Goal: Task Accomplishment & Management: Complete application form

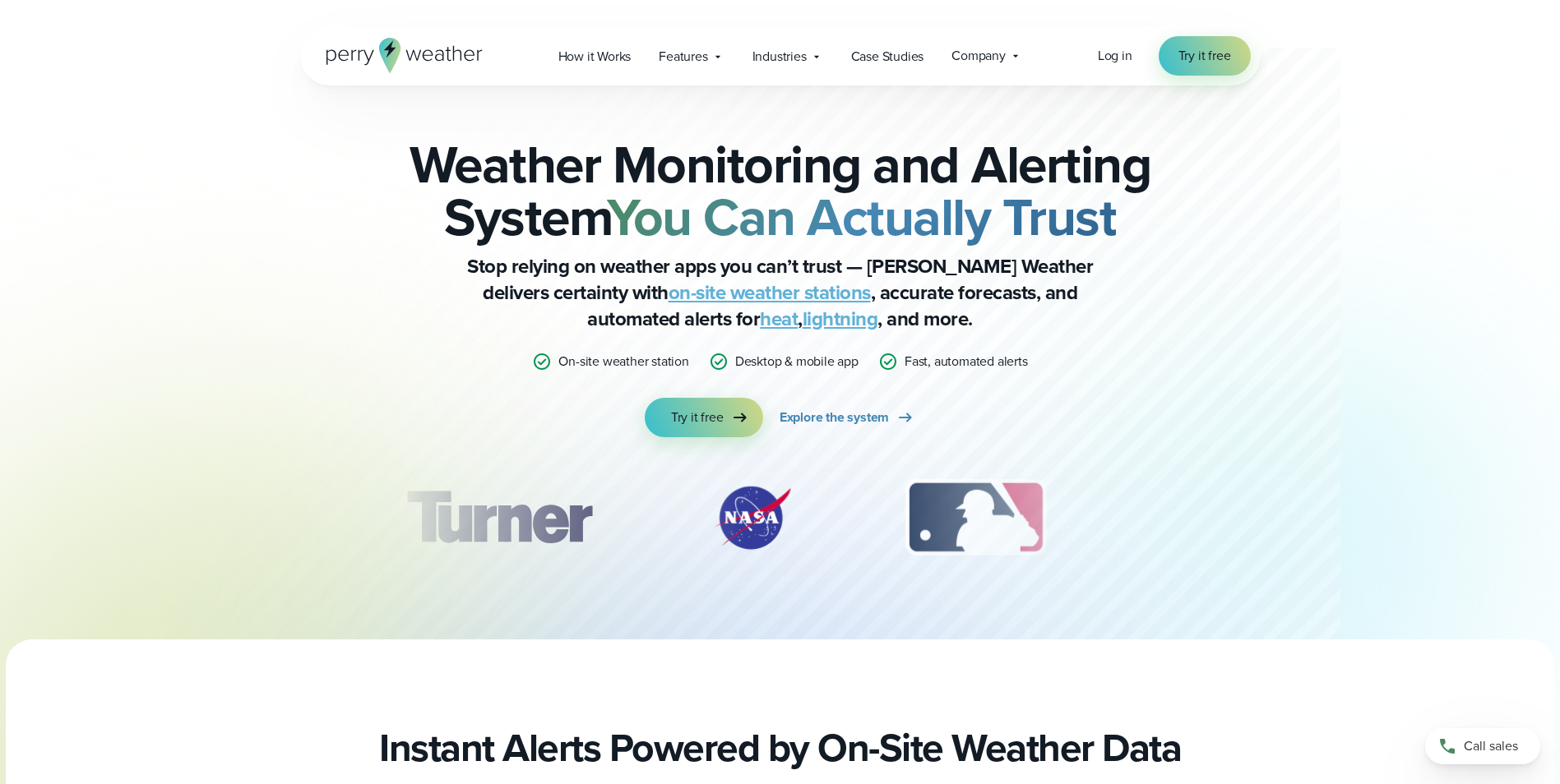
scroll to position [329, 0]
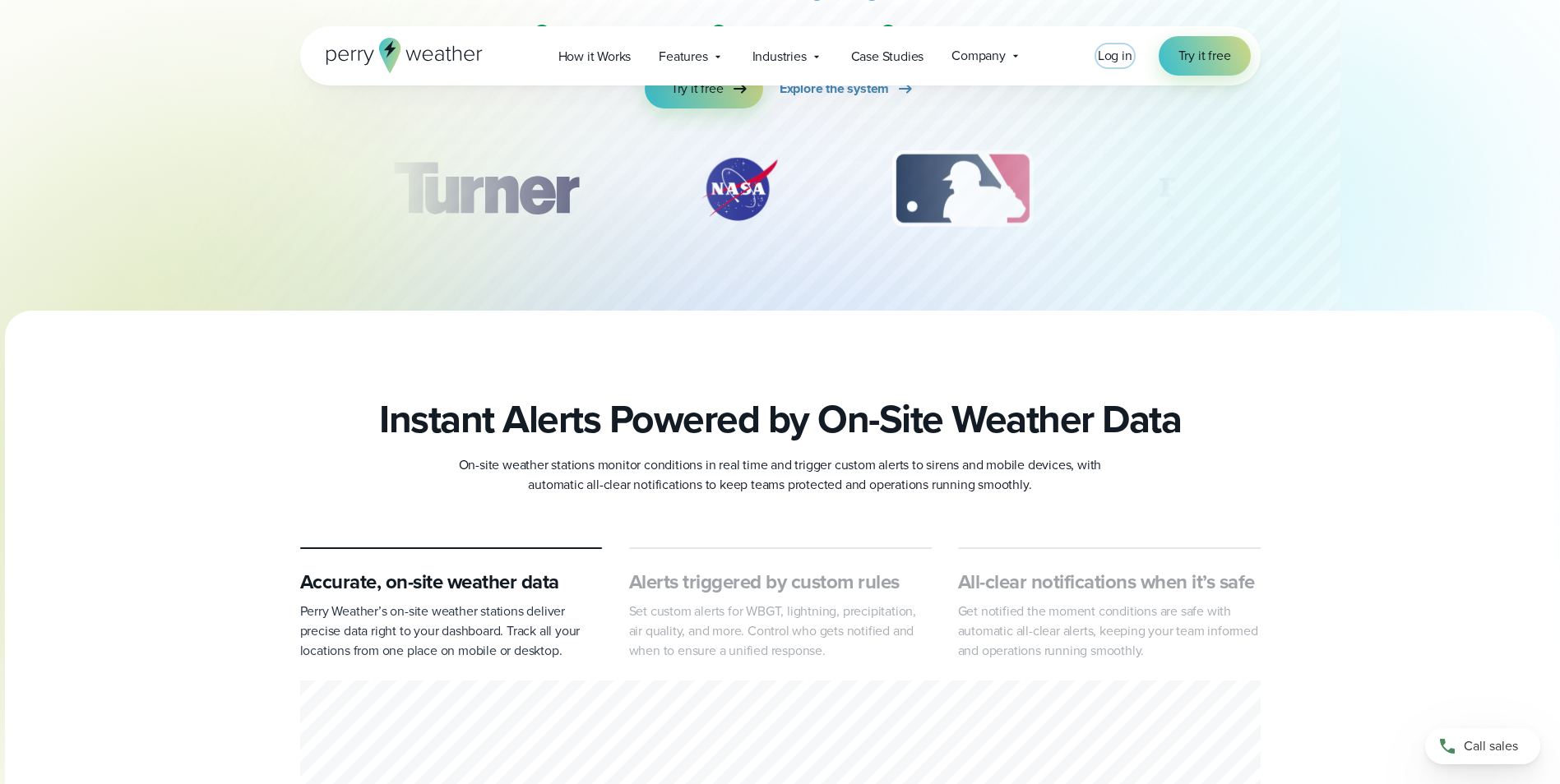
click at [1117, 53] on span "Log in" at bounding box center [1114, 55] width 34 height 19
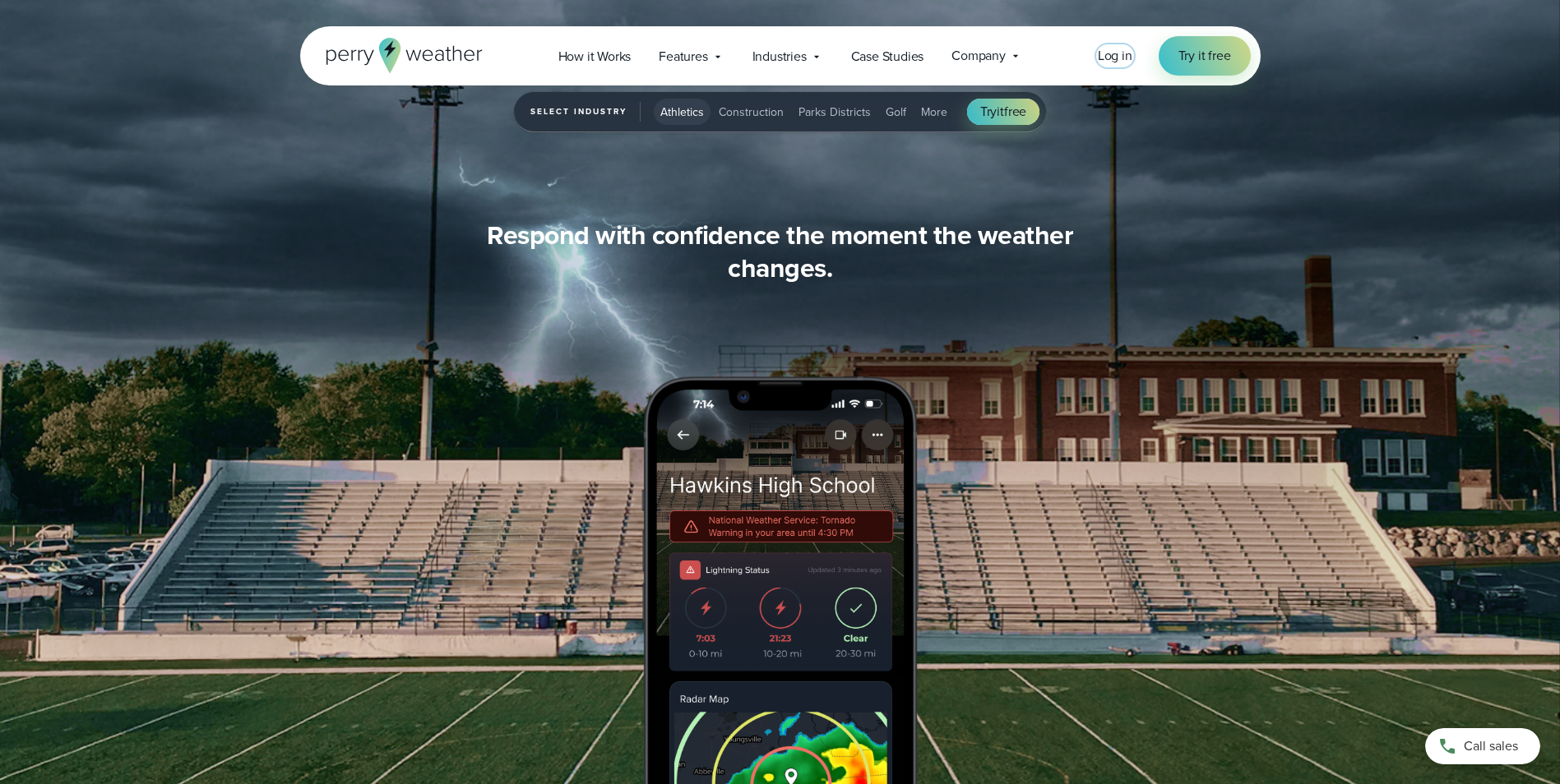
scroll to position [1233, 0]
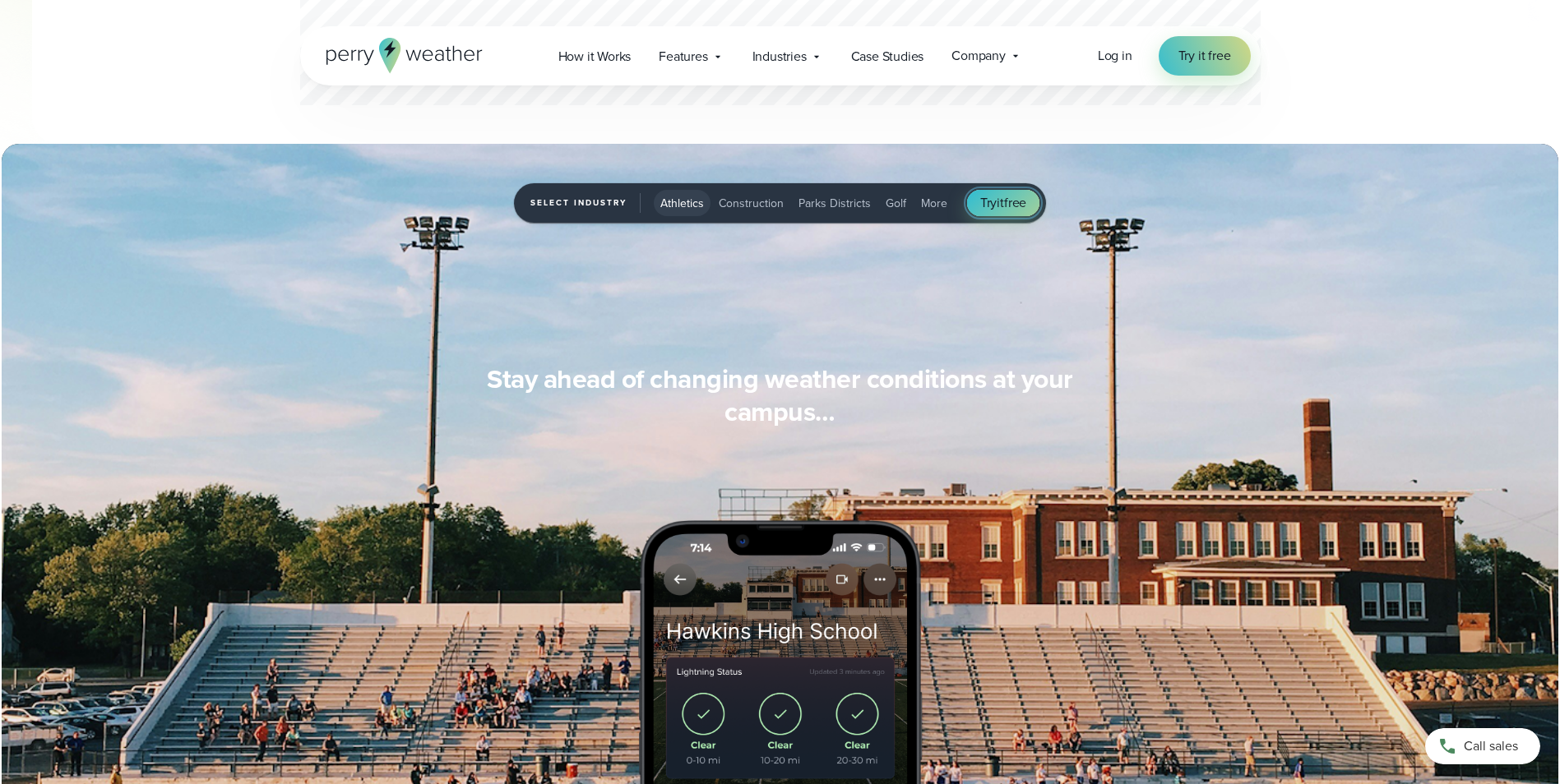
click at [1003, 198] on span "it" at bounding box center [1001, 202] width 8 height 19
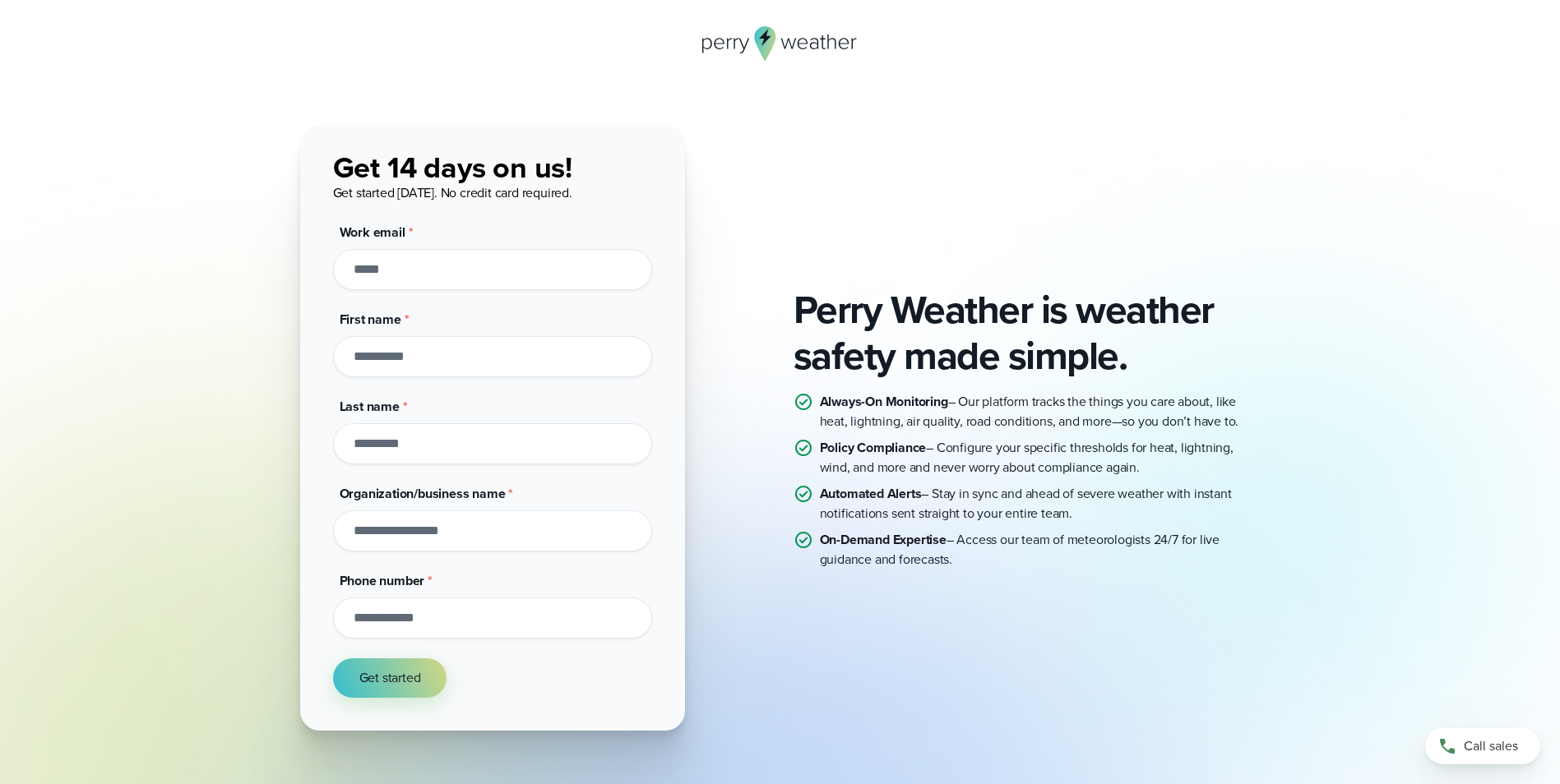
click at [508, 282] on input "Work email *" at bounding box center [493, 269] width 319 height 41
click at [720, 479] on div "Perry Weather is weather safety made simple. Always-On Monitoring – Our platfor…" at bounding box center [780, 428] width 961 height 606
